Goal: Transaction & Acquisition: Purchase product/service

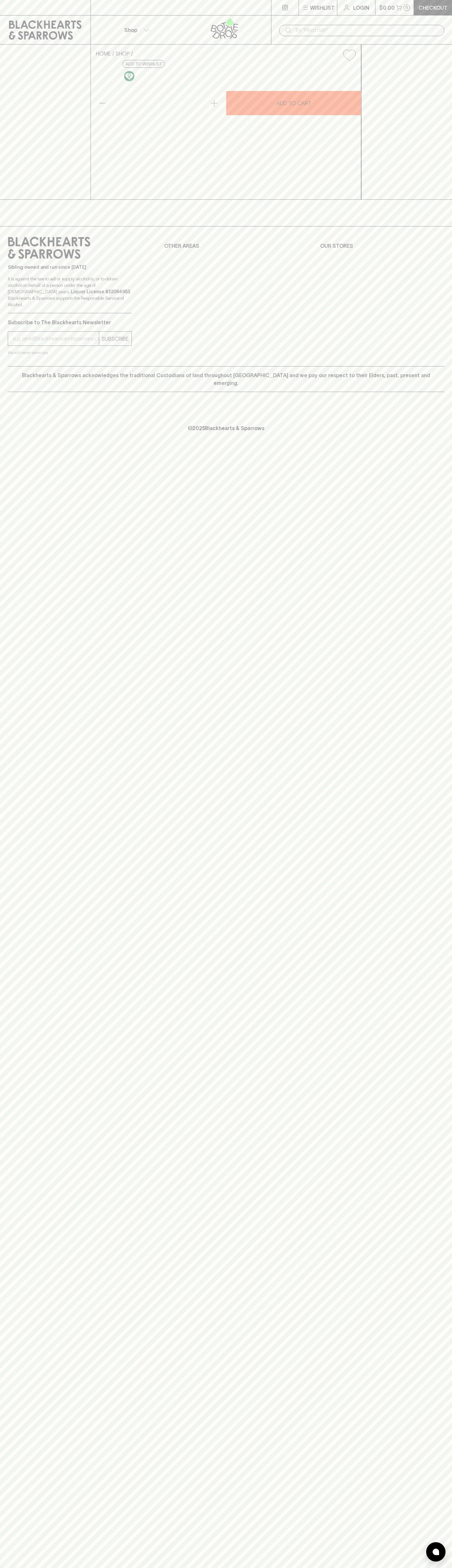
click at [412, 13] on button "$0.00 0" at bounding box center [394, 7] width 38 height 15
click at [434, 47] on div "HOME SHOP Battle of Bosworth Cabernet Sauvignon 2021 $31.00 Add to wishlist 10%…" at bounding box center [226, 122] width 452 height 155
click at [288, 1567] on html "Wishlist Login $0.00 0 Checkout Shop ​ HOME SHOP Battle of Bosworth Cabernet Sa…" at bounding box center [226, 784] width 452 height 1568
click at [19, 1317] on div "Wishlist Login $0.00 0 Checkout Shop ​ HOME SHOP Battle of Bosworth Cabernet Sa…" at bounding box center [226, 784] width 452 height 1568
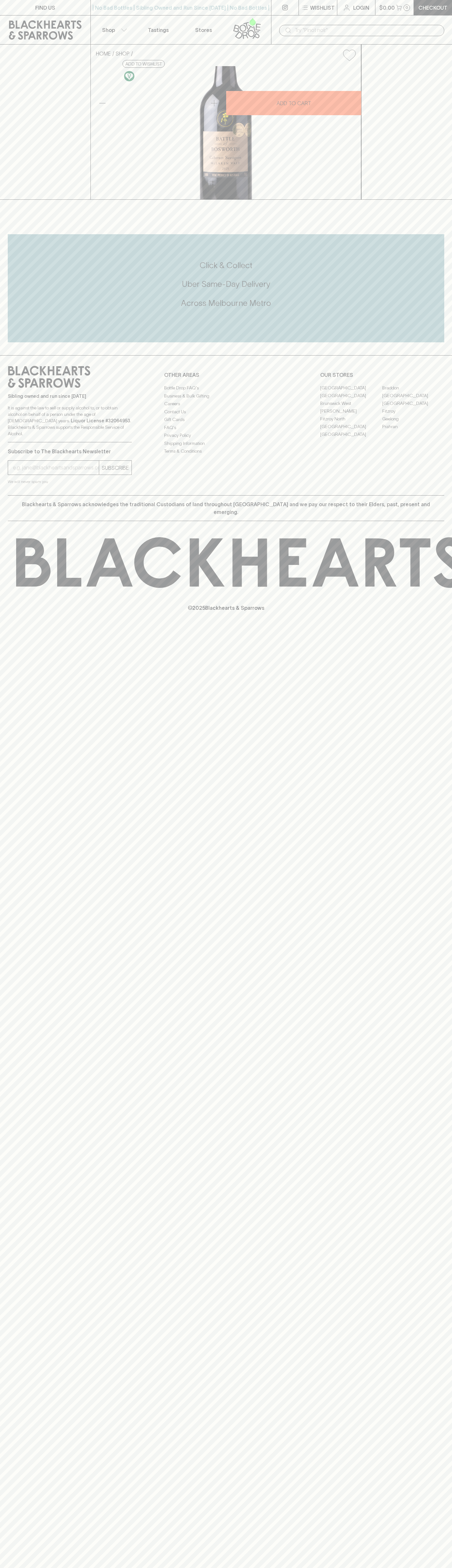
click at [413, 415] on link "Fitzroy" at bounding box center [413, 411] width 62 height 8
